Goal: Task Accomplishment & Management: Manage account settings

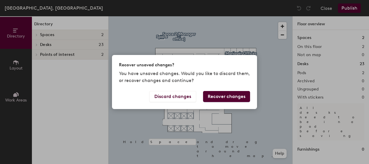
click at [235, 98] on button "Recover changes" at bounding box center [226, 96] width 47 height 11
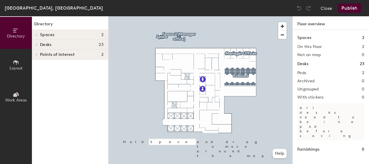
click at [34, 36] on span at bounding box center [36, 34] width 5 height 3
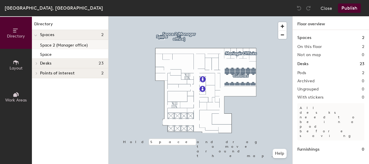
click at [49, 45] on p "Space 2 (Manager office)" at bounding box center [64, 44] width 48 height 7
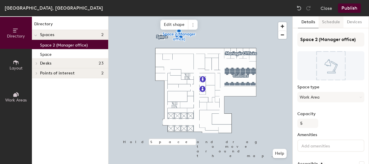
click at [328, 20] on button "Schedule" at bounding box center [331, 22] width 25 height 12
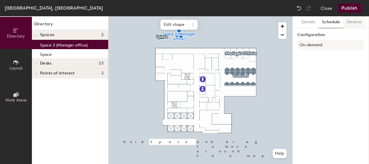
click at [355, 22] on button "Devices" at bounding box center [355, 22] width 22 height 12
click at [328, 25] on button "Schedule" at bounding box center [331, 22] width 25 height 12
click at [316, 46] on button "On-demand" at bounding box center [330, 44] width 67 height 10
click at [306, 20] on button "Details" at bounding box center [308, 22] width 21 height 12
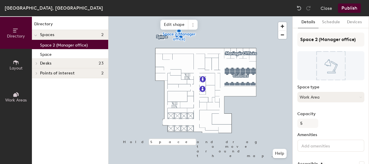
click at [359, 96] on icon at bounding box center [360, 97] width 3 height 3
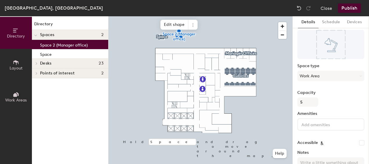
scroll to position [21, 0]
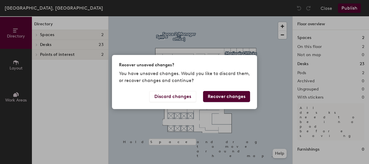
click at [227, 94] on button "Recover changes" at bounding box center [226, 96] width 47 height 11
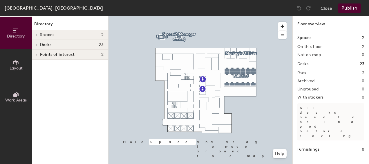
click at [305, 62] on h1 "Desks" at bounding box center [302, 64] width 11 height 6
click at [328, 8] on button "Close" at bounding box center [327, 7] width 12 height 9
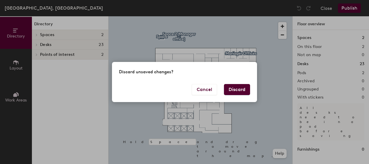
click at [237, 89] on button "Discard" at bounding box center [237, 89] width 26 height 11
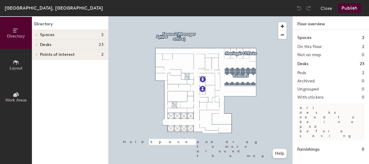
click at [350, 8] on button "Publish" at bounding box center [349, 7] width 23 height 9
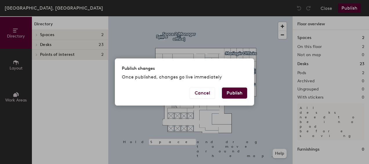
click at [236, 91] on button "Publish" at bounding box center [234, 92] width 25 height 11
